Goal: Task Accomplishment & Management: Complete application form

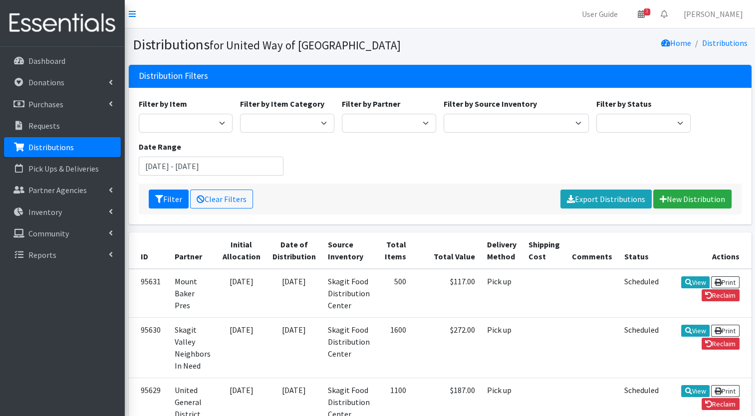
click at [97, 143] on link "Distributions" at bounding box center [62, 147] width 117 height 20
click at [675, 201] on link "New Distribution" at bounding box center [692, 199] width 78 height 19
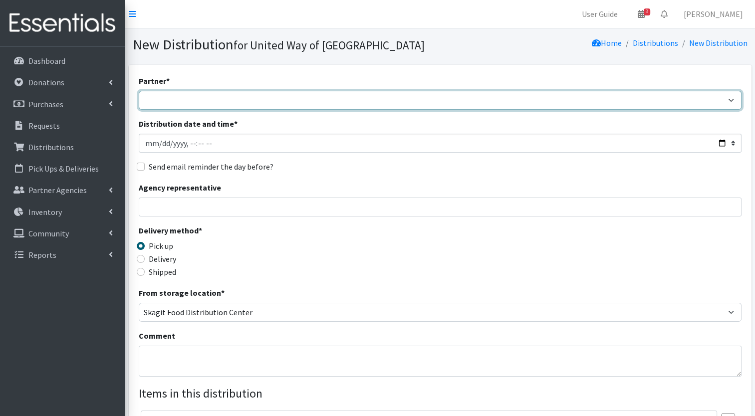
click at [384, 100] on select "Community Action of Skagit County didgwalic Care Center Helping Hands Food Bank…" at bounding box center [440, 100] width 603 height 19
select select "2286"
click at [139, 91] on select "Community Action of Skagit County didgwalic Care Center Helping Hands Food Bank…" at bounding box center [440, 100] width 603 height 19
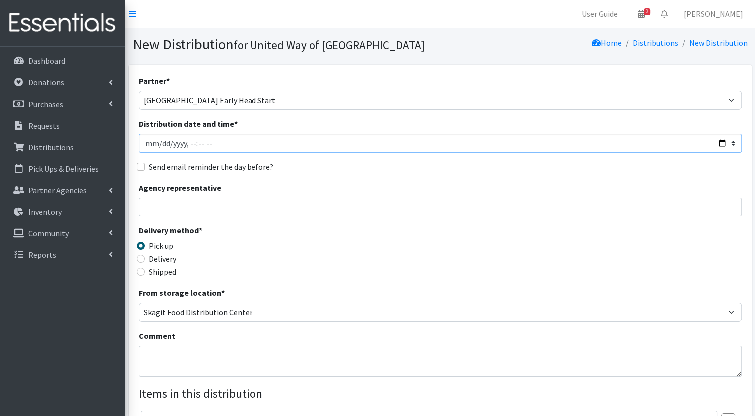
click at [719, 144] on input "Distribution date and time *" at bounding box center [440, 143] width 603 height 19
type input "2025-09-02T10:00"
click at [383, 187] on div "Agency representative" at bounding box center [440, 199] width 603 height 35
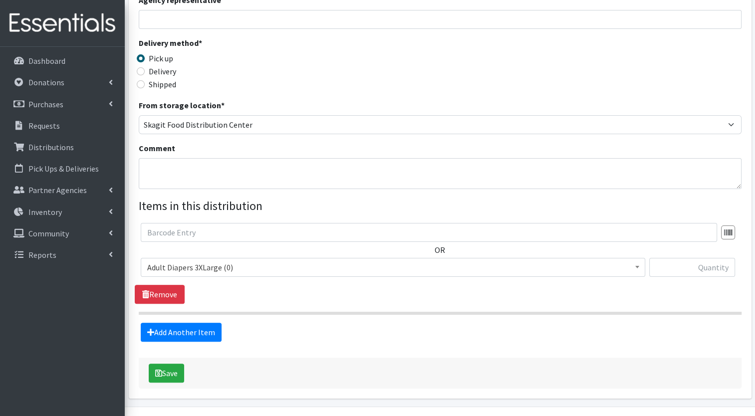
scroll to position [189, 0]
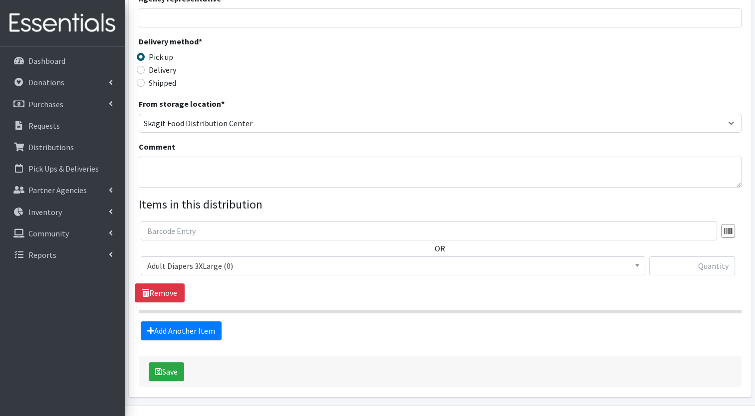
click at [237, 262] on span "Adult Diapers 3XLarge (0)" at bounding box center [392, 266] width 491 height 14
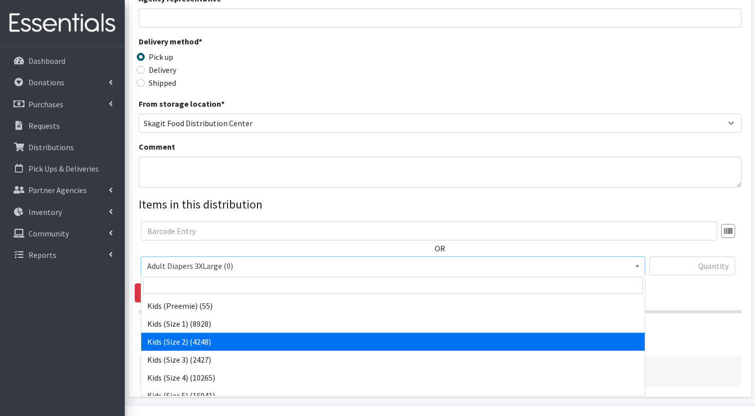
scroll to position [121, 0]
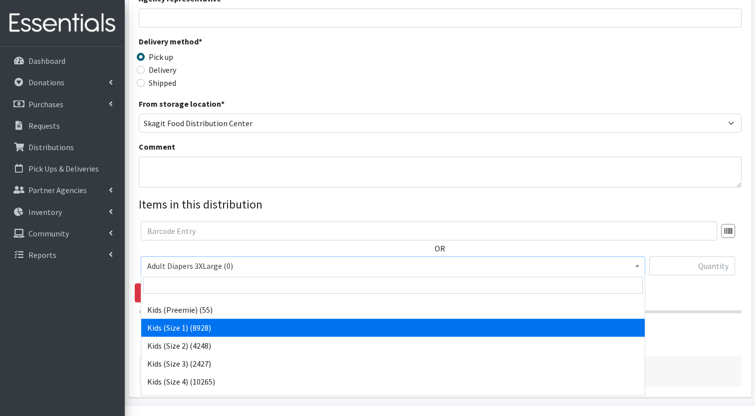
select select "7474"
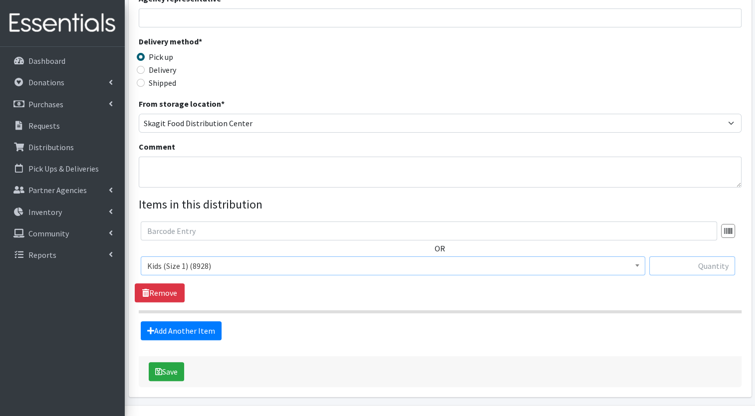
click at [679, 259] on input "text" at bounding box center [692, 265] width 86 height 19
type input "50"
click at [211, 330] on link "Add Another Item" at bounding box center [181, 330] width 81 height 19
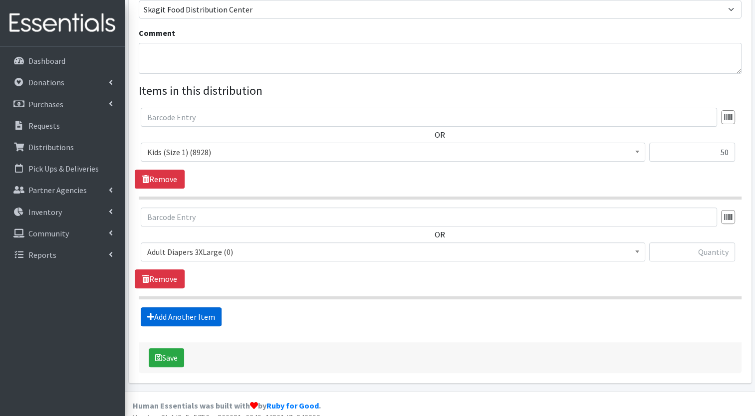
scroll to position [313, 0]
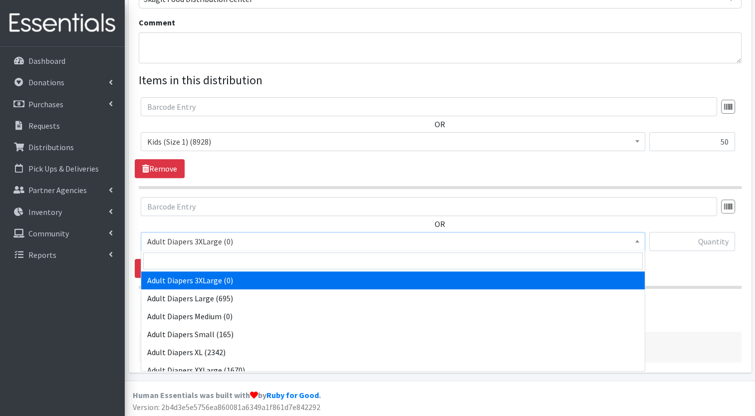
click at [219, 241] on span "Adult Diapers 3XLarge (0)" at bounding box center [392, 241] width 491 height 14
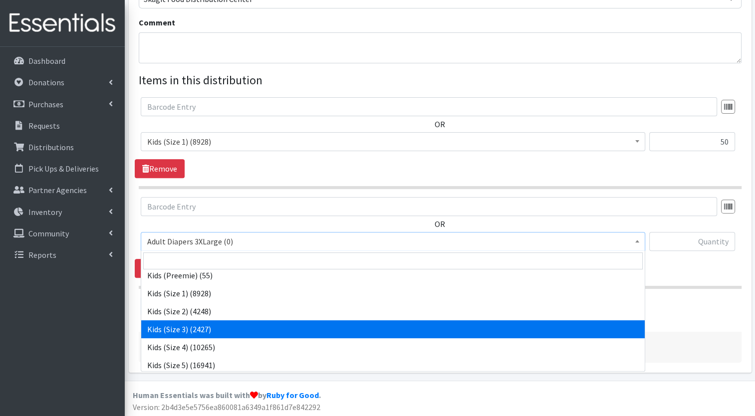
scroll to position [136, 0]
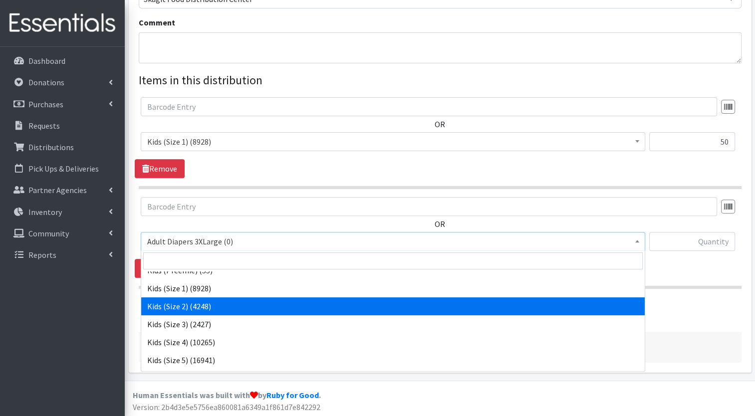
select select "7475"
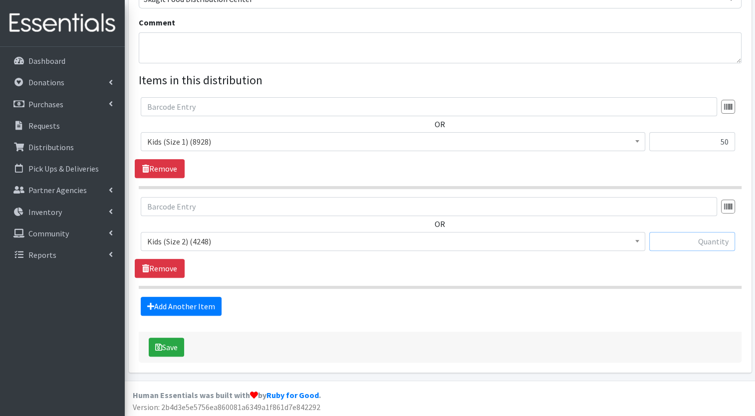
click at [670, 235] on input "text" at bounding box center [692, 241] width 86 height 19
type input "100"
click at [194, 297] on link "Add Another Item" at bounding box center [181, 306] width 81 height 19
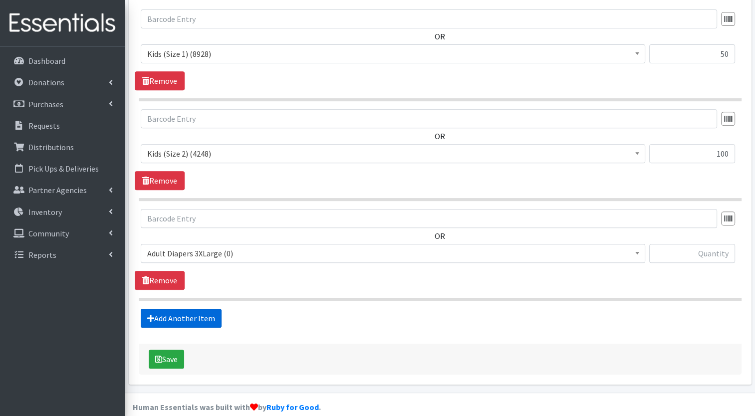
scroll to position [413, 0]
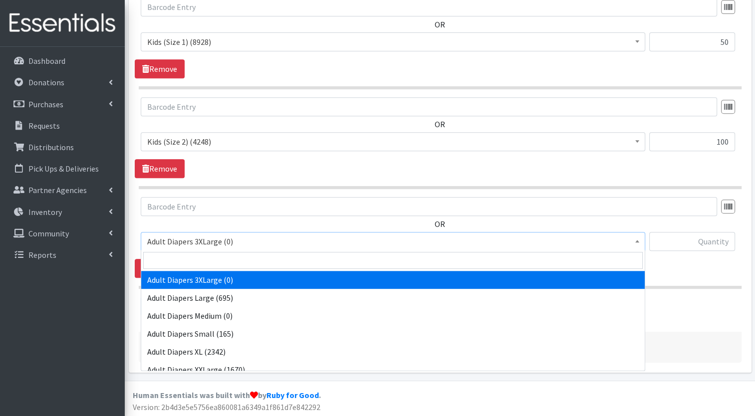
click at [247, 241] on span "Adult Diapers 3XLarge (0)" at bounding box center [392, 241] width 491 height 14
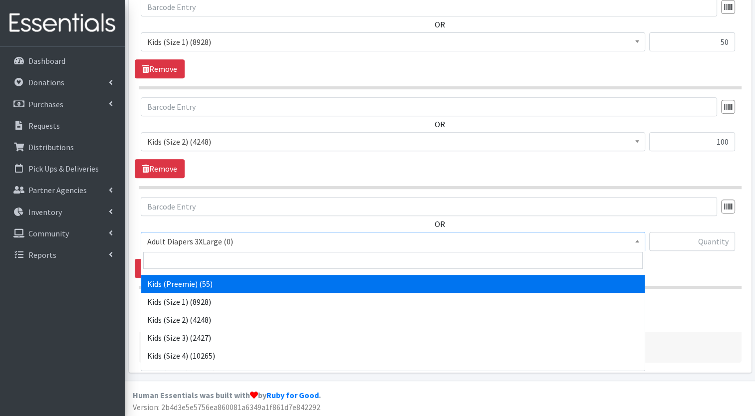
scroll to position [123, 0]
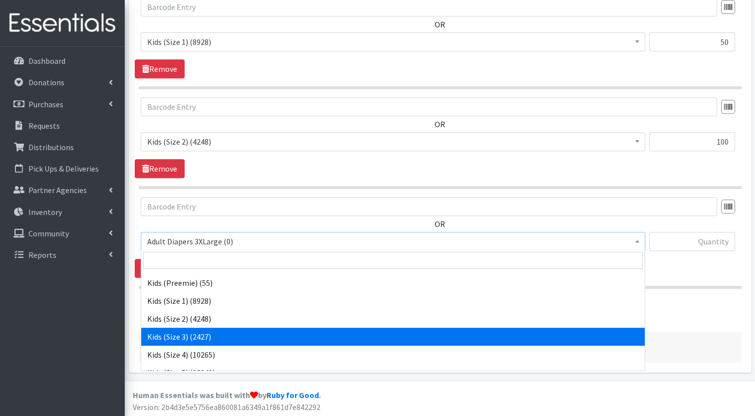
select select "7498"
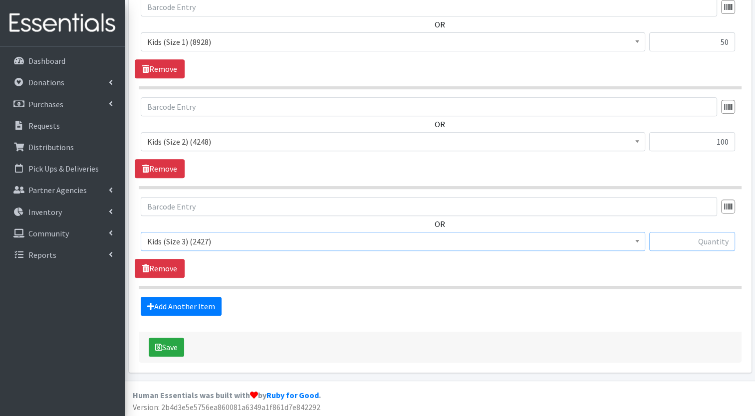
click at [670, 243] on input "text" at bounding box center [692, 241] width 86 height 19
type input "100"
click at [215, 304] on link "Add Another Item" at bounding box center [181, 306] width 81 height 19
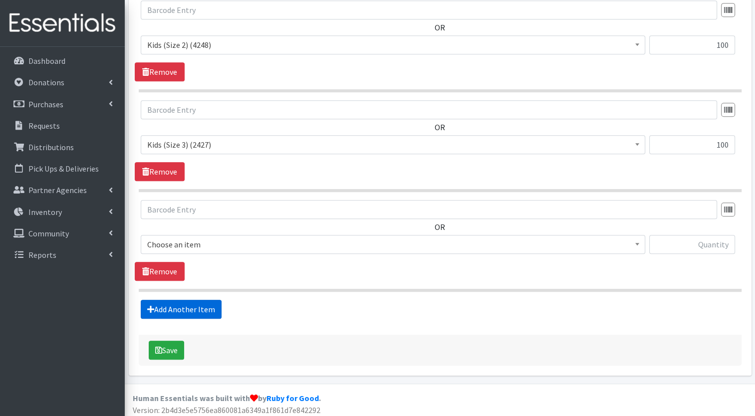
scroll to position [512, 0]
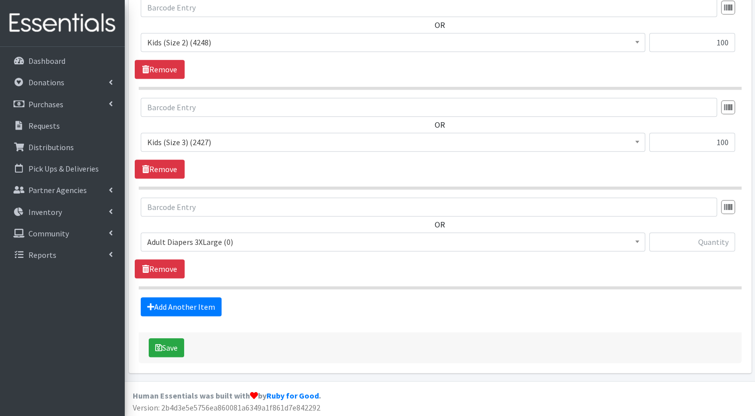
click at [245, 236] on span "Adult Diapers 3XLarge (0)" at bounding box center [392, 242] width 491 height 14
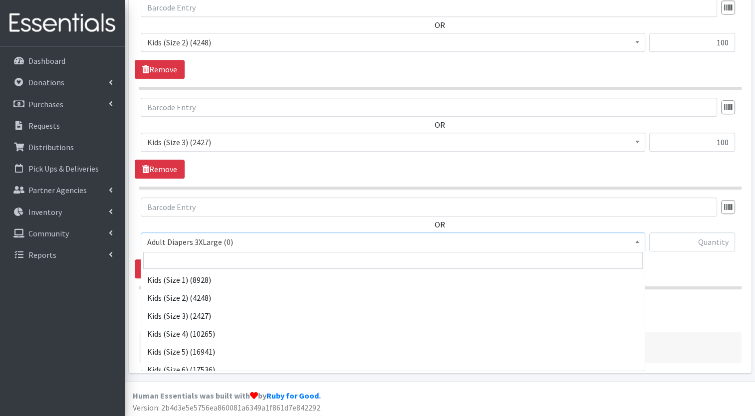
scroll to position [145, 0]
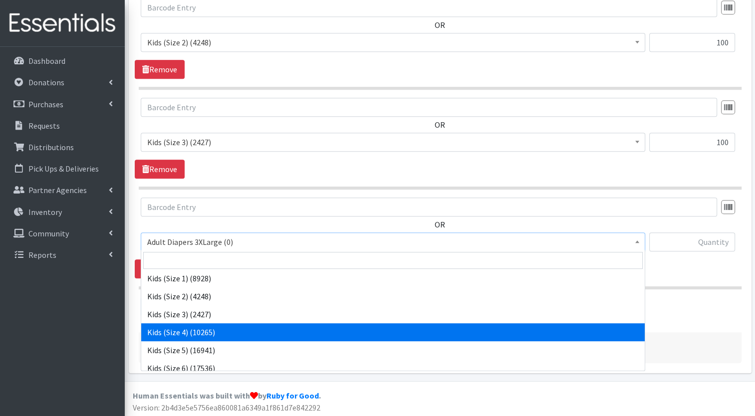
select select "7499"
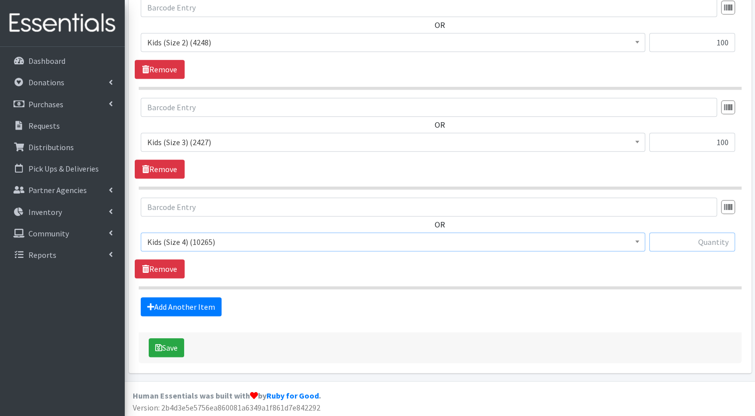
click at [691, 241] on input "text" at bounding box center [692, 241] width 86 height 19
type input "150"
click at [198, 306] on link "Add Another Item" at bounding box center [181, 306] width 81 height 19
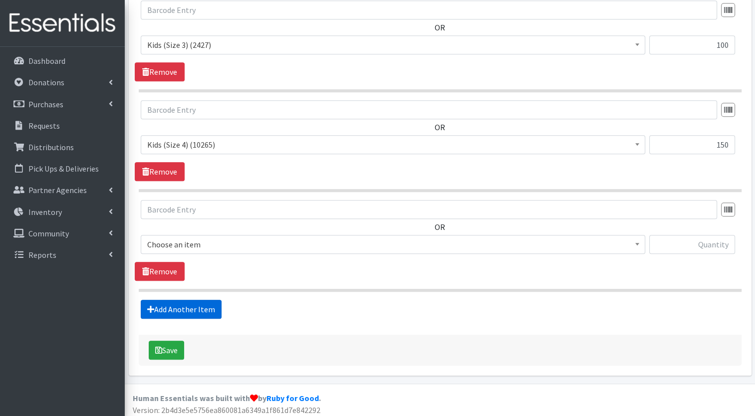
scroll to position [612, 0]
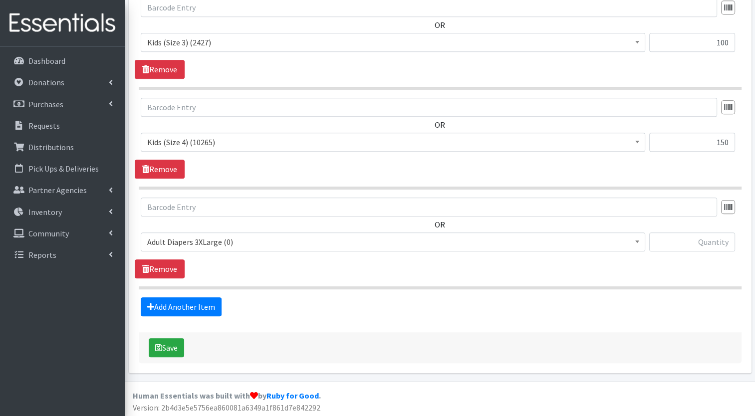
click at [223, 243] on span "Adult Diapers 3XLarge (0)" at bounding box center [392, 242] width 491 height 14
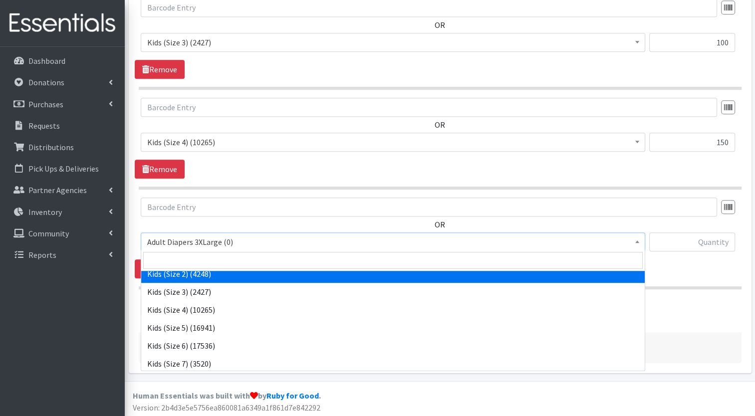
scroll to position [169, 0]
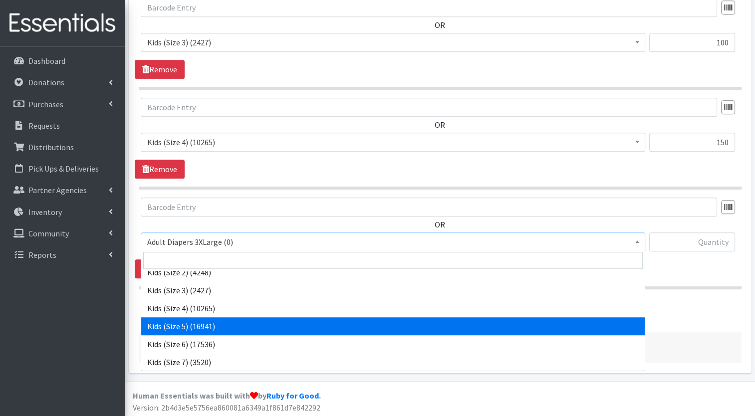
select select "7504"
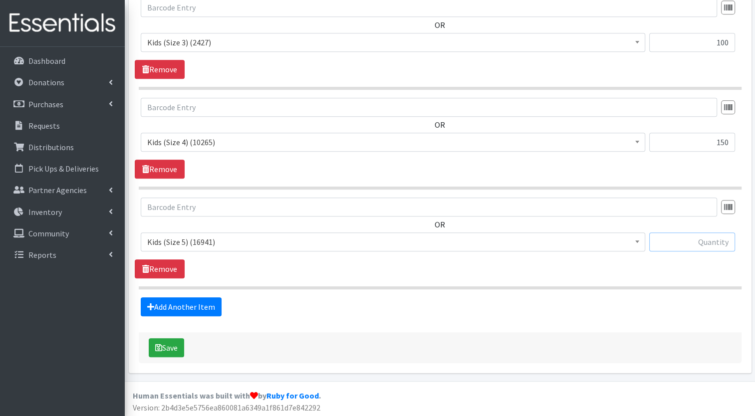
click at [696, 245] on input "text" at bounding box center [692, 241] width 86 height 19
type input "550"
click at [210, 308] on link "Add Another Item" at bounding box center [181, 306] width 81 height 19
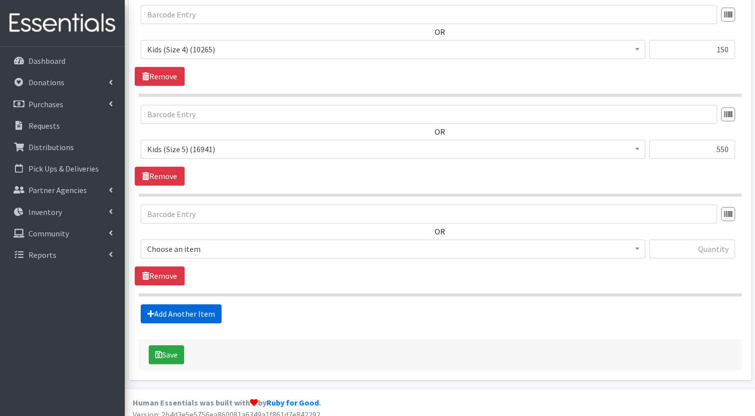
scroll to position [711, 0]
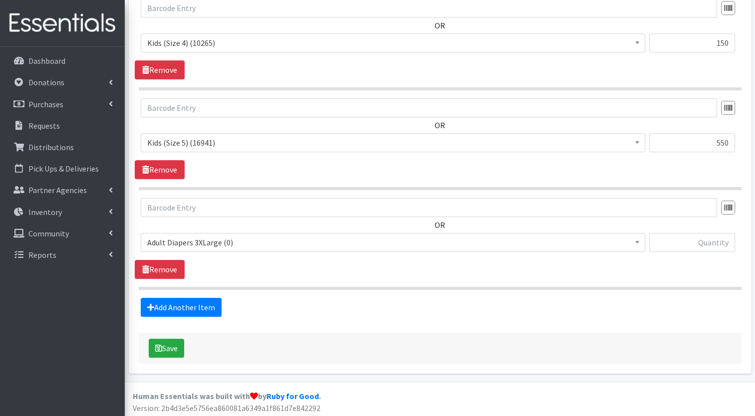
click at [260, 243] on span "Adult Diapers 3XLarge (0)" at bounding box center [392, 242] width 491 height 14
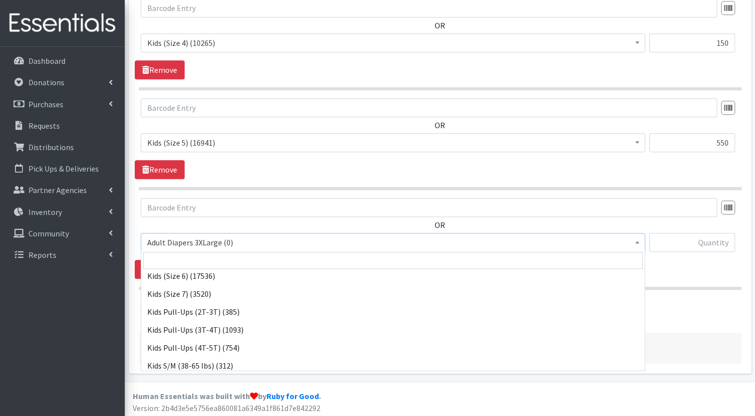
scroll to position [237, 0]
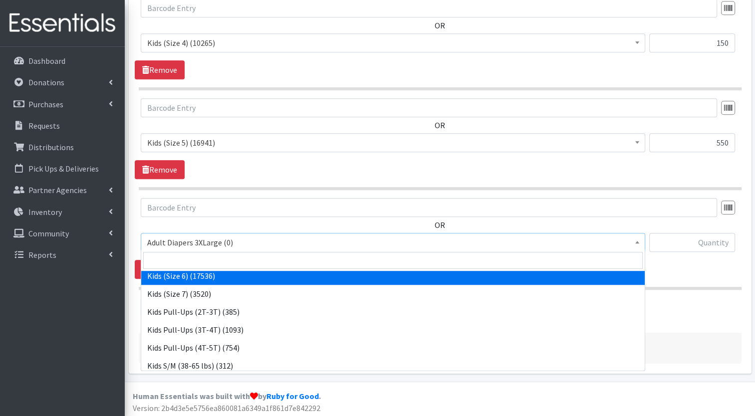
select select "7471"
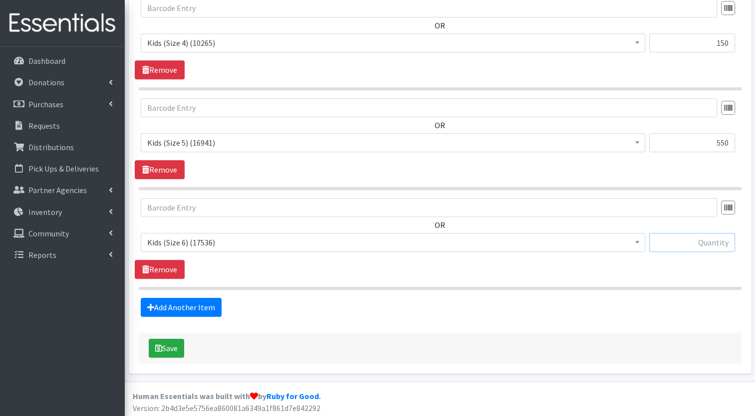
click at [670, 238] on input "text" at bounding box center [692, 242] width 86 height 19
type input "650"
click at [218, 306] on link "Add Another Item" at bounding box center [181, 307] width 81 height 19
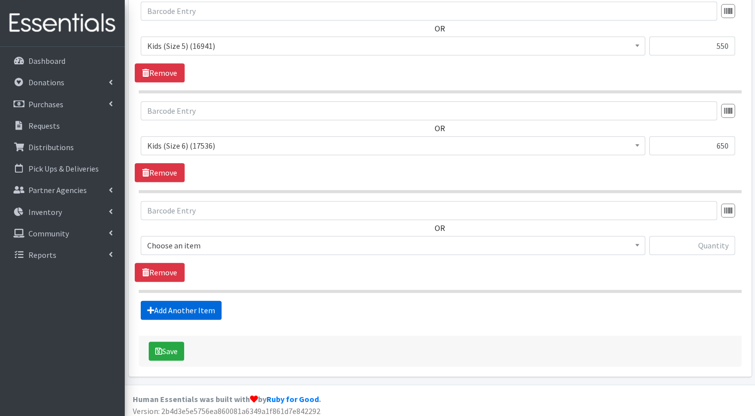
scroll to position [811, 0]
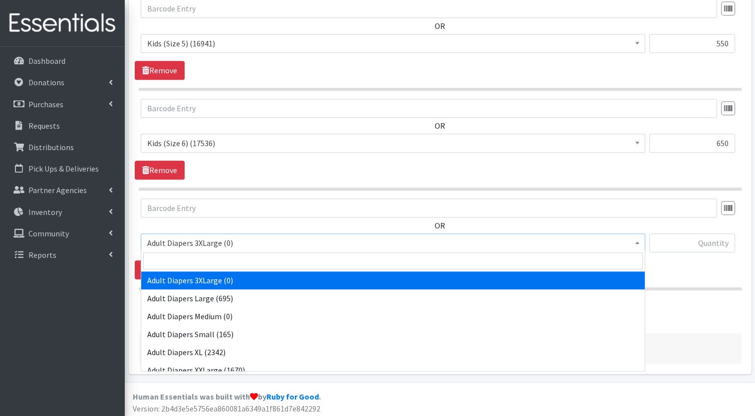
click at [263, 242] on span "Adult Diapers 3XLarge (0)" at bounding box center [392, 243] width 491 height 14
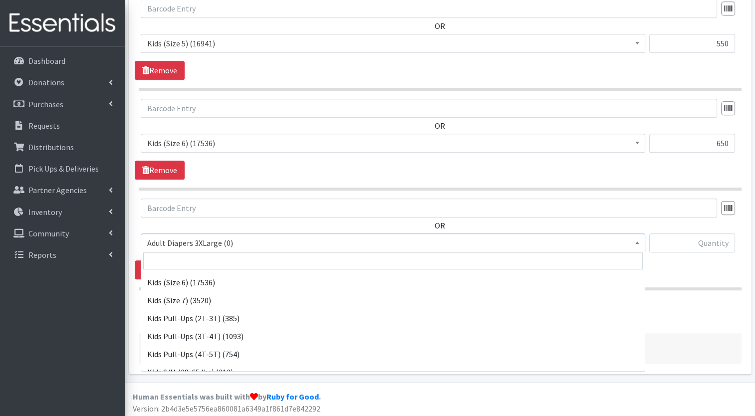
scroll to position [247, 0]
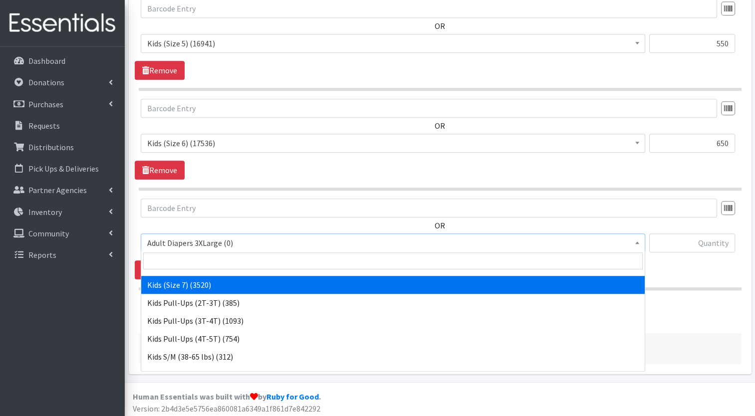
select select "12361"
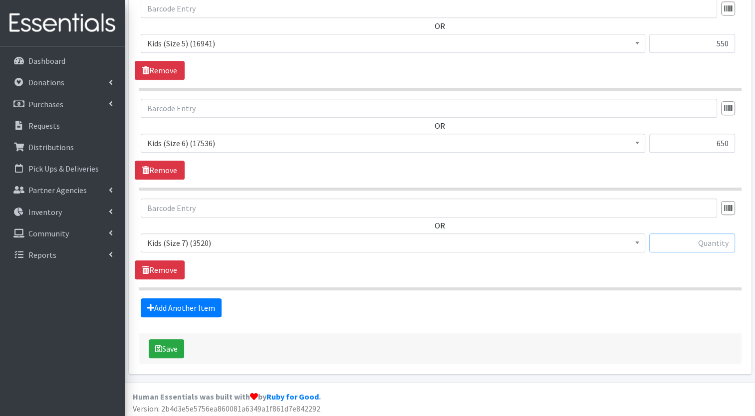
click at [682, 233] on input "text" at bounding box center [692, 242] width 86 height 19
type input "250"
click at [187, 310] on link "Add Another Item" at bounding box center [181, 307] width 81 height 19
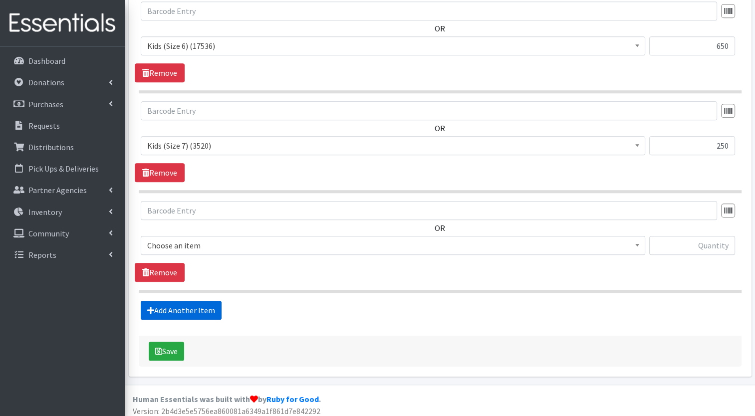
scroll to position [910, 0]
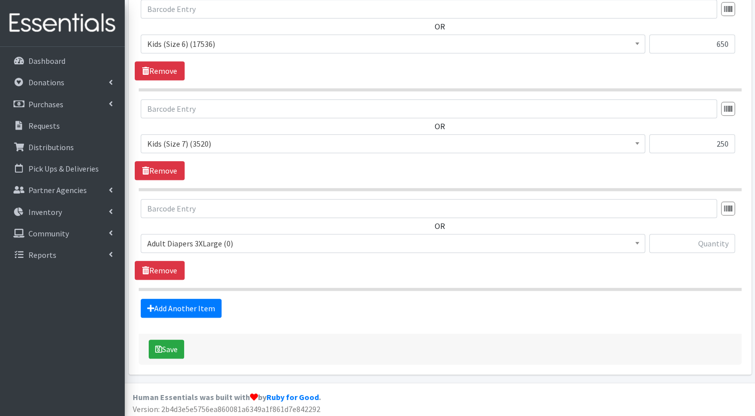
click at [230, 245] on span "Adult Diapers 3XLarge (0)" at bounding box center [392, 243] width 491 height 14
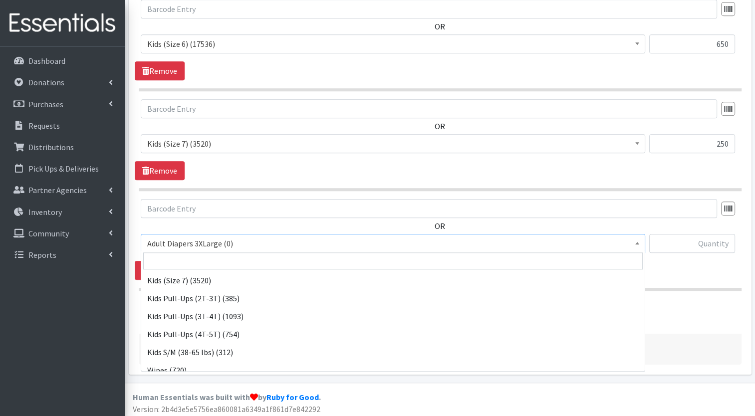
scroll to position [259, 0]
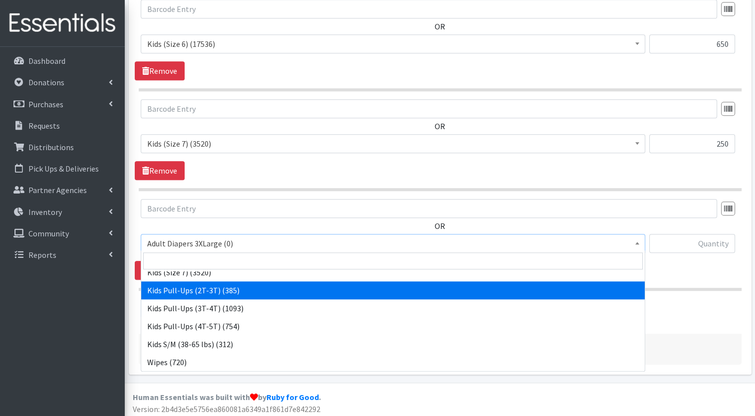
select select "7506"
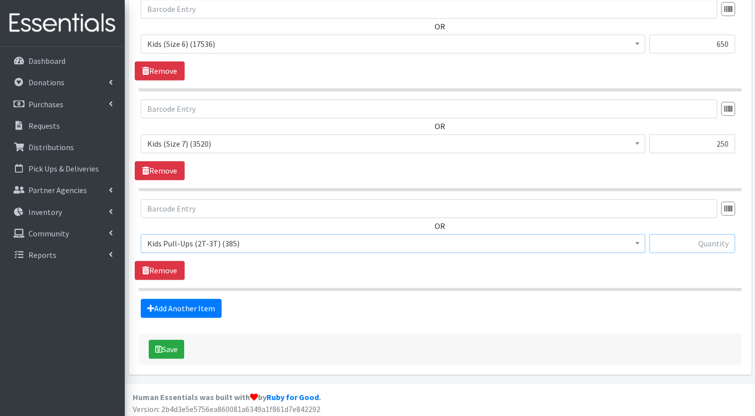
click at [670, 238] on input "text" at bounding box center [692, 243] width 86 height 19
type input "50"
click at [171, 302] on link "Add Another Item" at bounding box center [181, 308] width 81 height 19
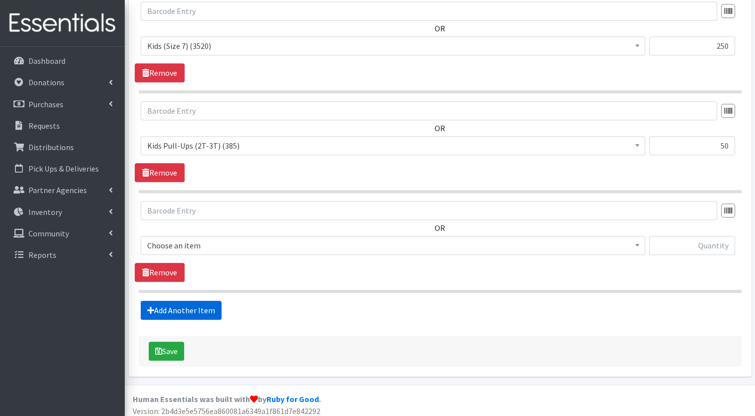
scroll to position [1010, 0]
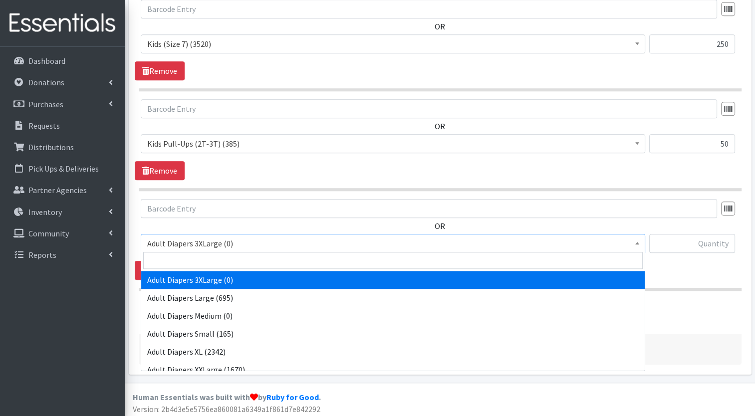
click at [207, 237] on span "Adult Diapers 3XLarge (0)" at bounding box center [392, 243] width 491 height 14
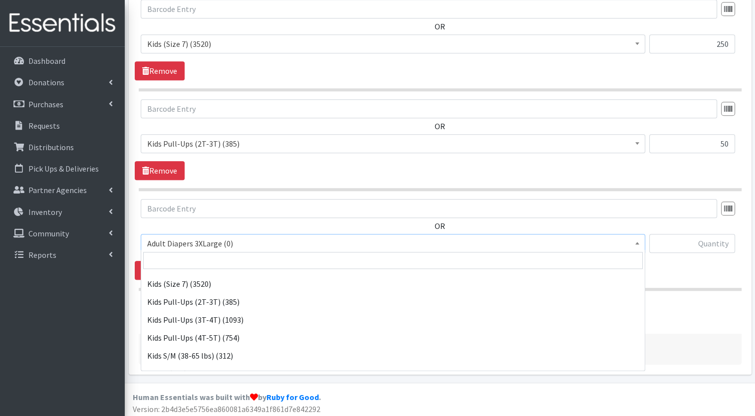
scroll to position [247, 0]
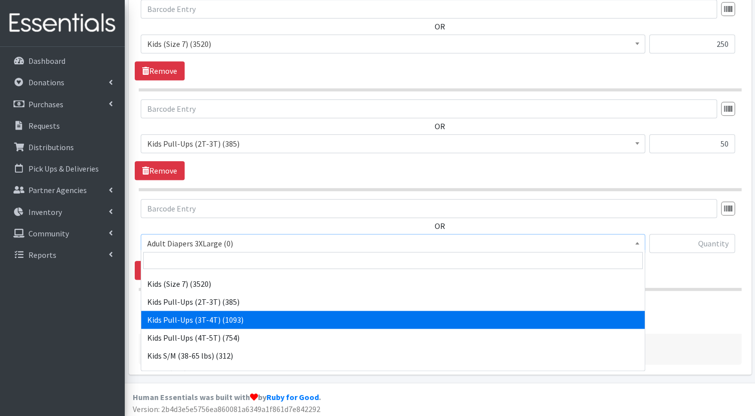
select select "7509"
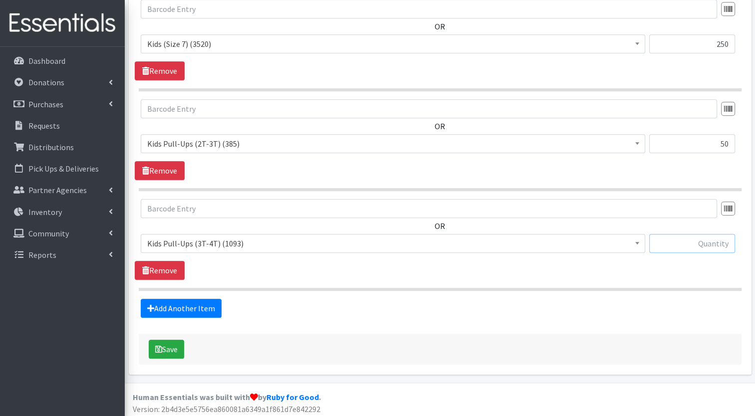
click at [686, 243] on input "text" at bounding box center [692, 243] width 86 height 19
type input "350"
click at [211, 302] on link "Add Another Item" at bounding box center [181, 308] width 81 height 19
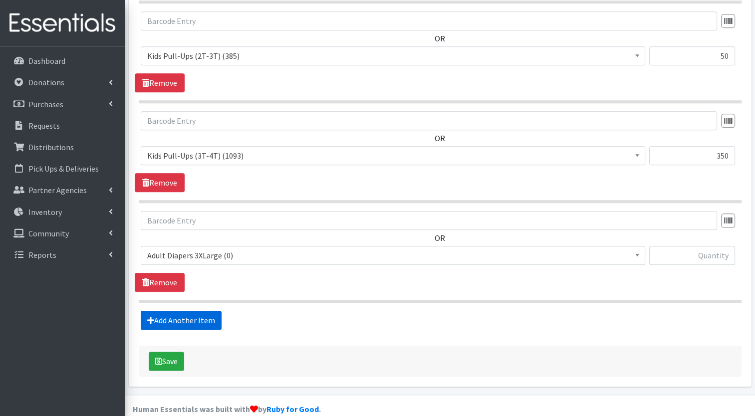
scroll to position [1109, 0]
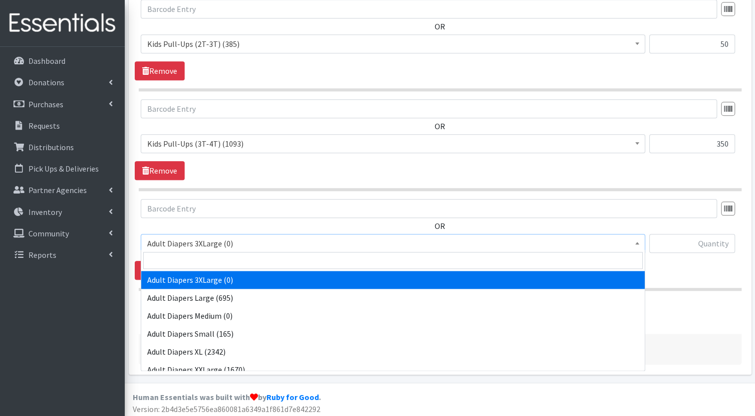
click at [241, 239] on span "Adult Diapers 3XLarge (0)" at bounding box center [392, 243] width 491 height 14
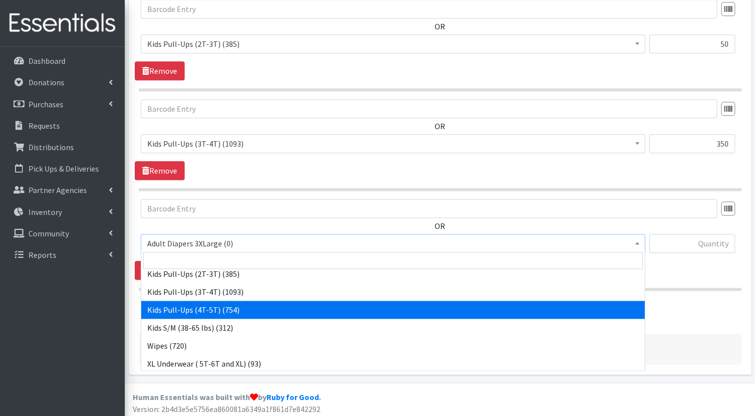
scroll to position [275, 0]
select select "7472"
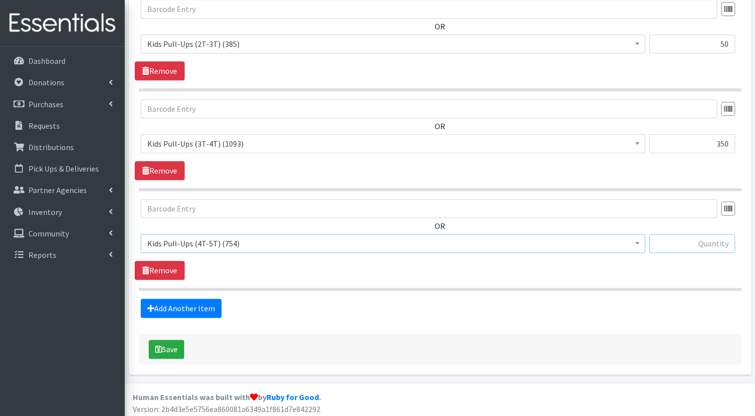
drag, startPoint x: 254, startPoint y: 302, endPoint x: 706, endPoint y: 239, distance: 456.8
click at [706, 239] on input "text" at bounding box center [692, 243] width 86 height 19
type input "350"
click at [174, 302] on link "Add Another Item" at bounding box center [181, 308] width 81 height 19
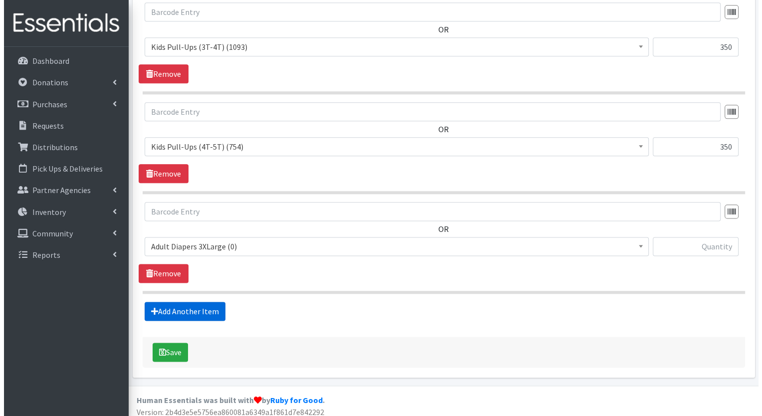
scroll to position [1209, 0]
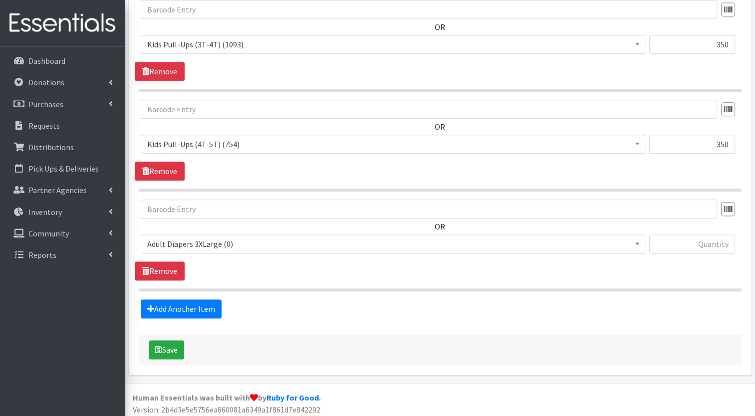
click at [220, 240] on span "Adult Diapers 3XLarge (0)" at bounding box center [392, 244] width 491 height 14
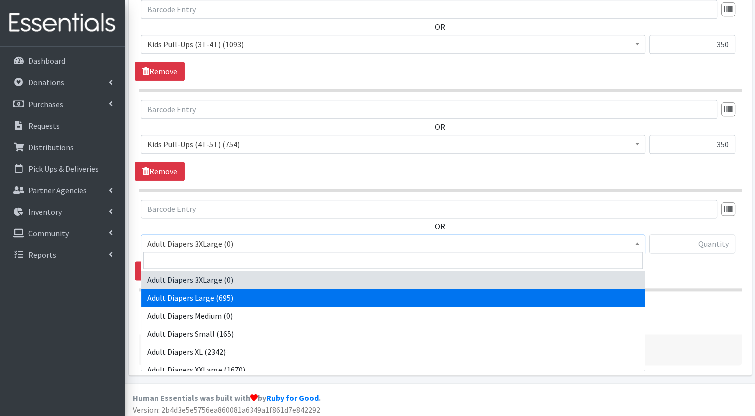
select select "12580"
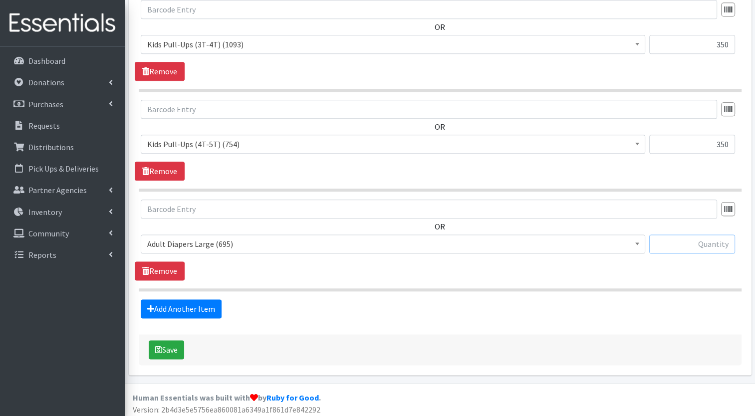
click at [703, 236] on input "text" at bounding box center [692, 243] width 86 height 19
type input "150"
click at [179, 344] on button "Save" at bounding box center [166, 349] width 35 height 19
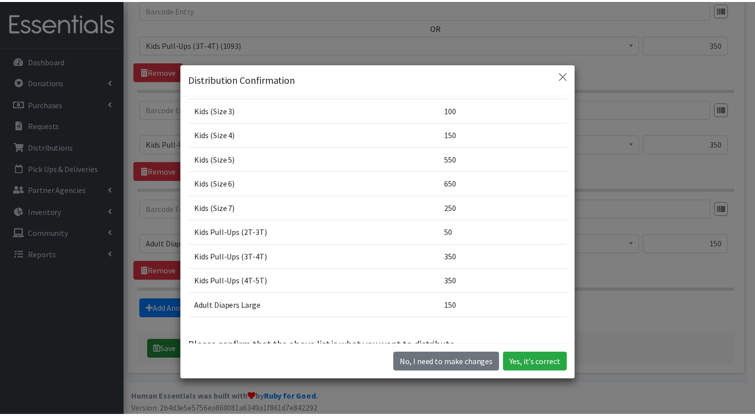
scroll to position [140, 0]
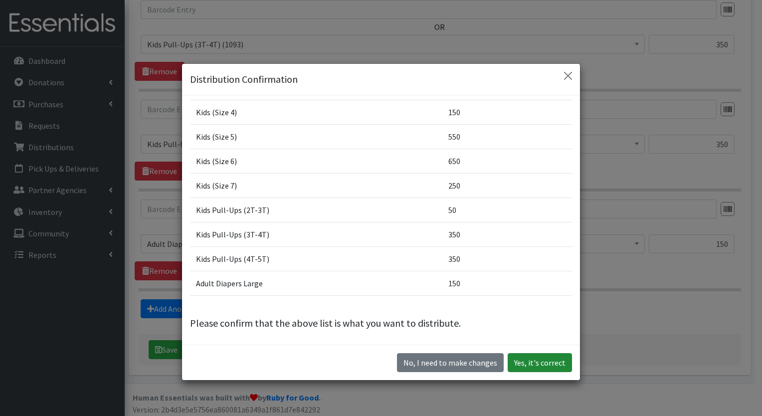
click at [543, 358] on button "Yes, it's correct" at bounding box center [540, 362] width 64 height 19
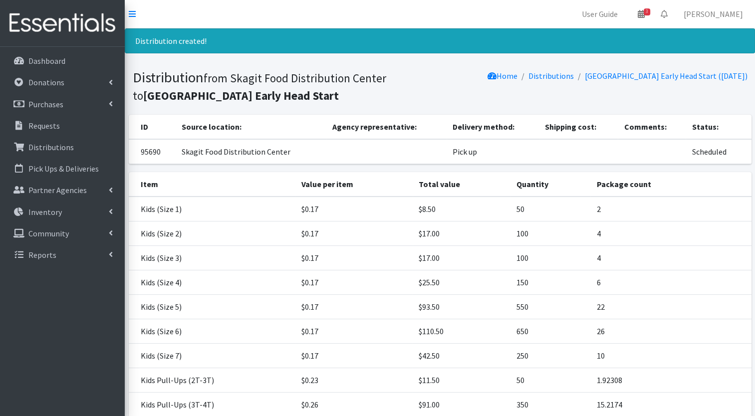
scroll to position [148, 0]
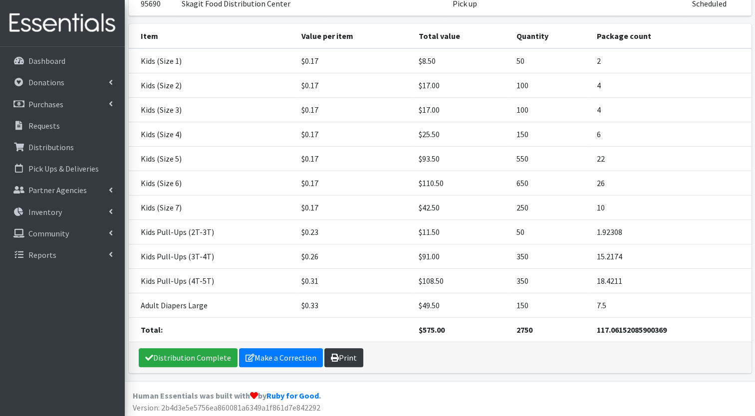
click at [344, 353] on link "Print" at bounding box center [343, 357] width 39 height 19
